Goal: Task Accomplishment & Management: Use online tool/utility

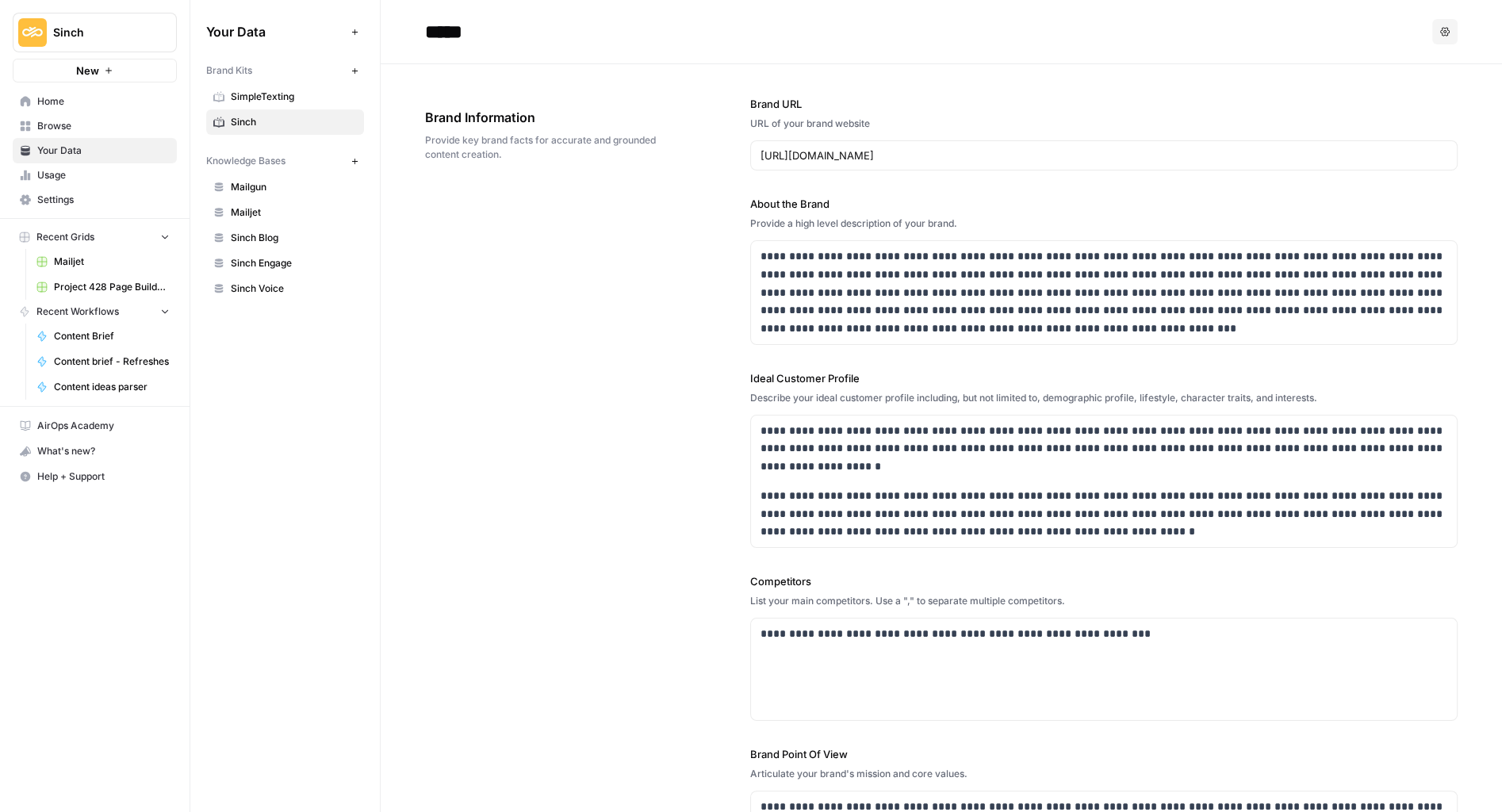
drag, startPoint x: 66, startPoint y: 101, endPoint x: 55, endPoint y: 109, distance: 13.6
click at [66, 101] on span "Home" at bounding box center [104, 101] width 132 height 14
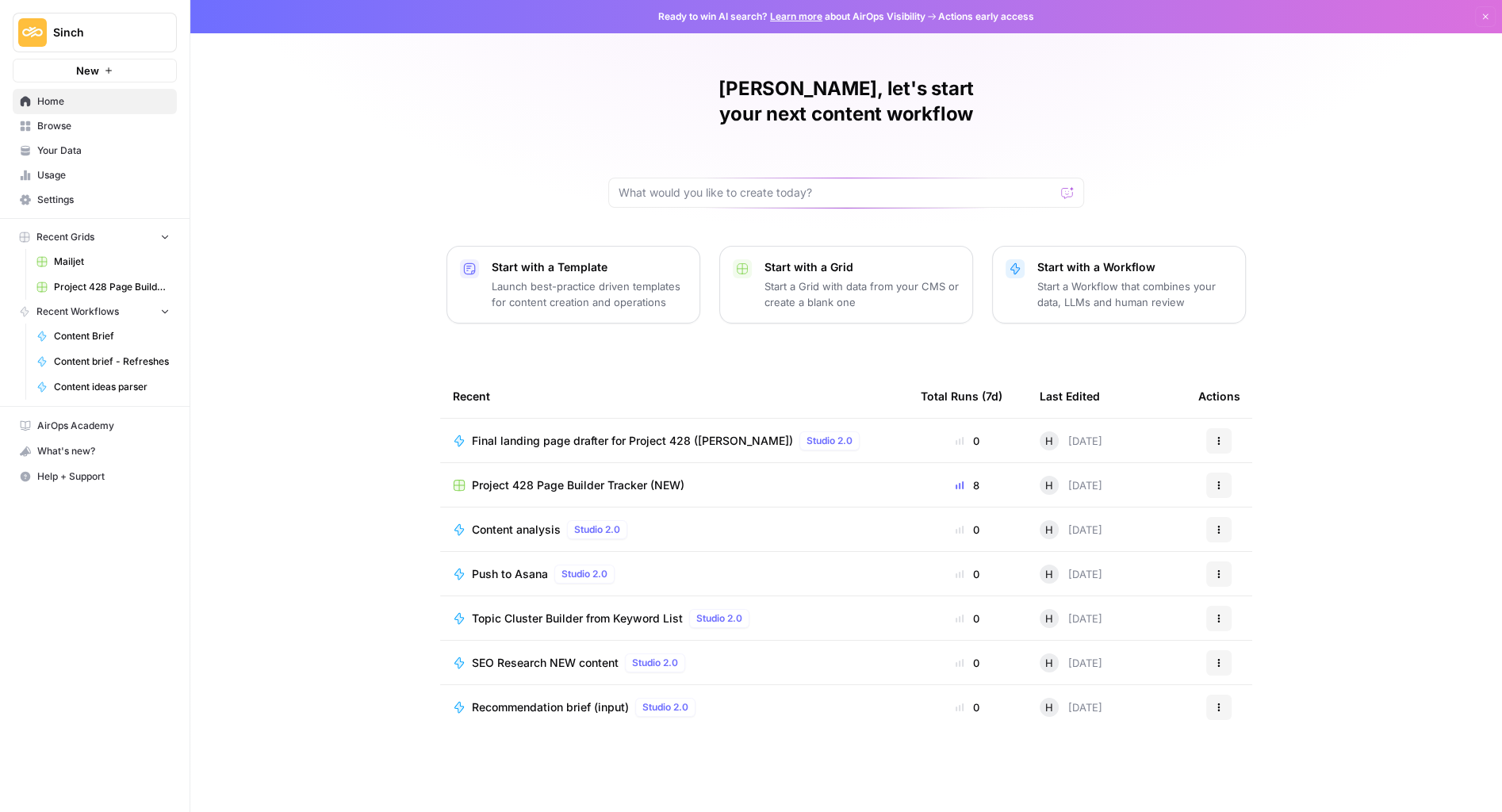
click at [617, 477] on span "Project 428 Page Builder Tracker (NEW)" at bounding box center [578, 485] width 213 height 16
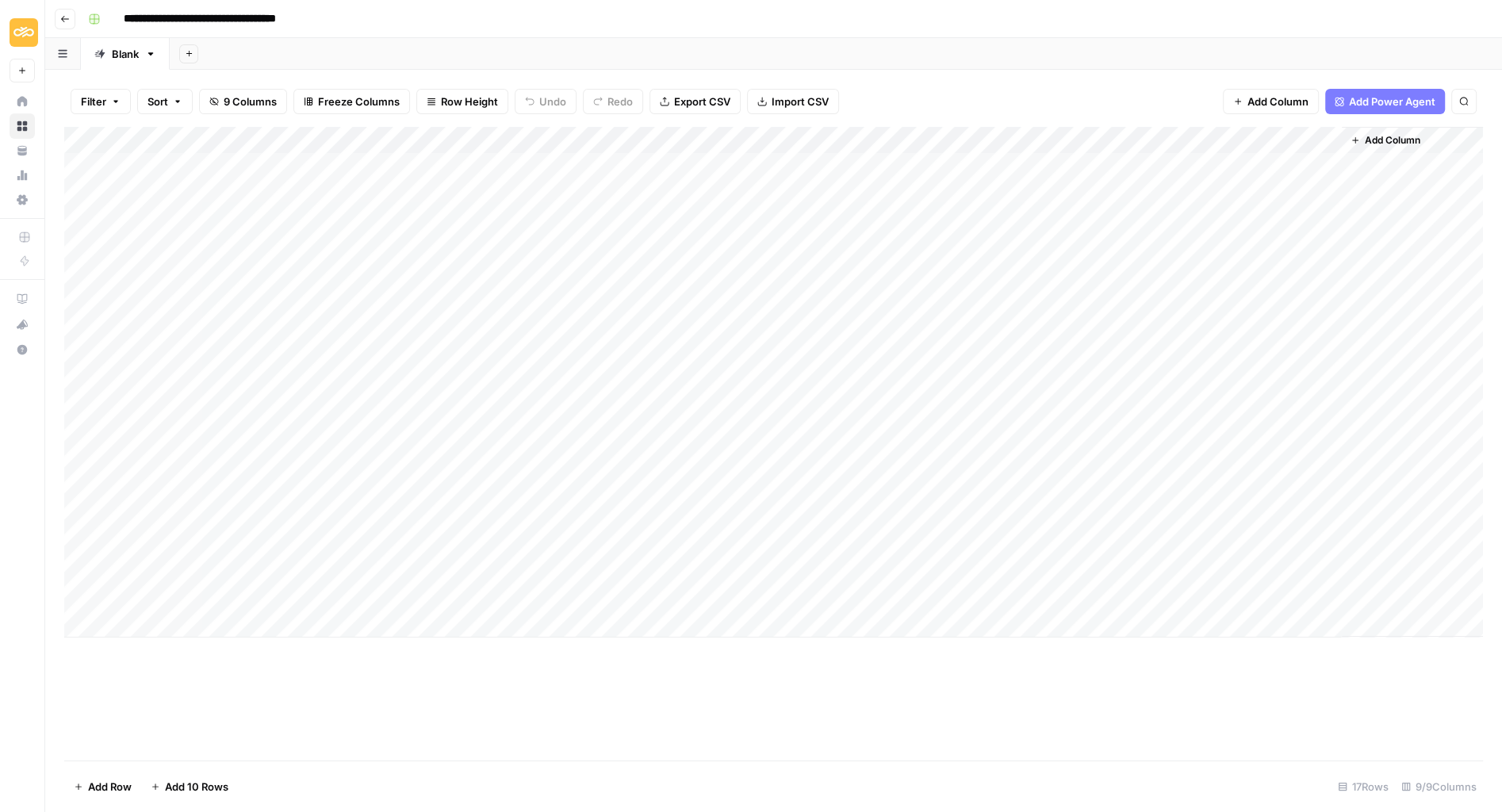
click at [680, 171] on div "Add Column" at bounding box center [773, 382] width 1419 height 510
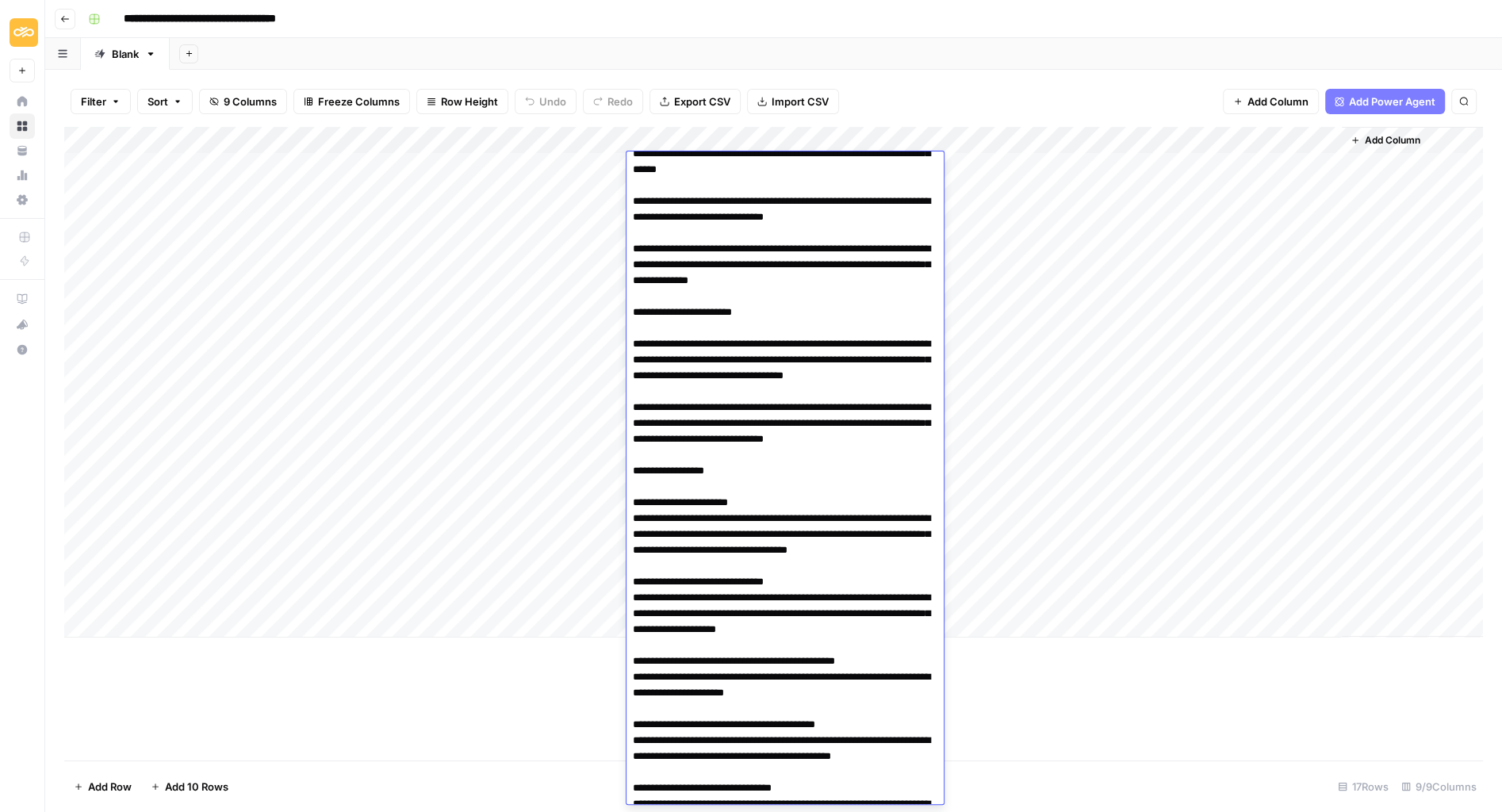
scroll to position [3662, 0]
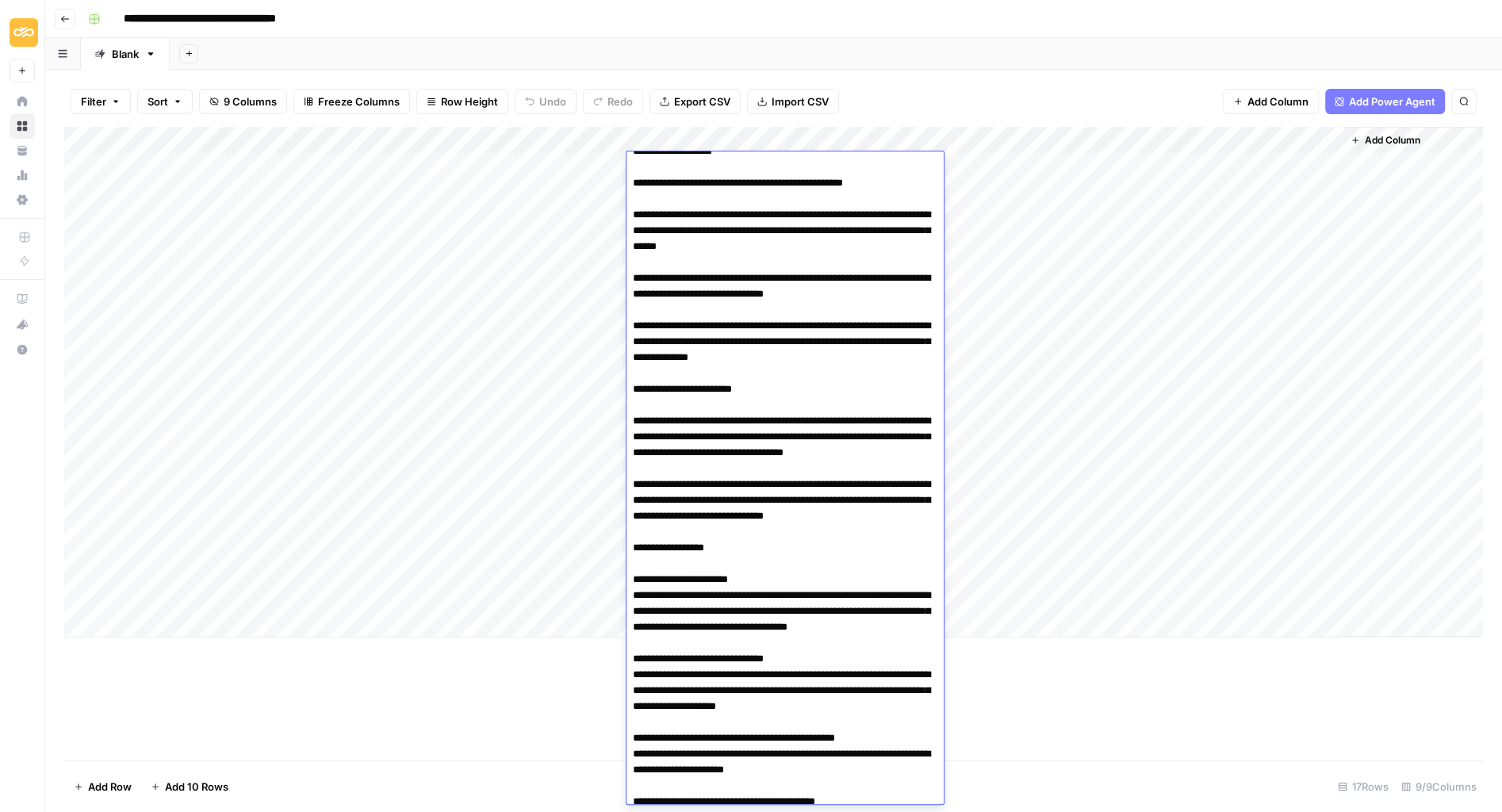
drag, startPoint x: 808, startPoint y: 440, endPoint x: 692, endPoint y: 408, distance: 120.3
